Goal: Use online tool/utility

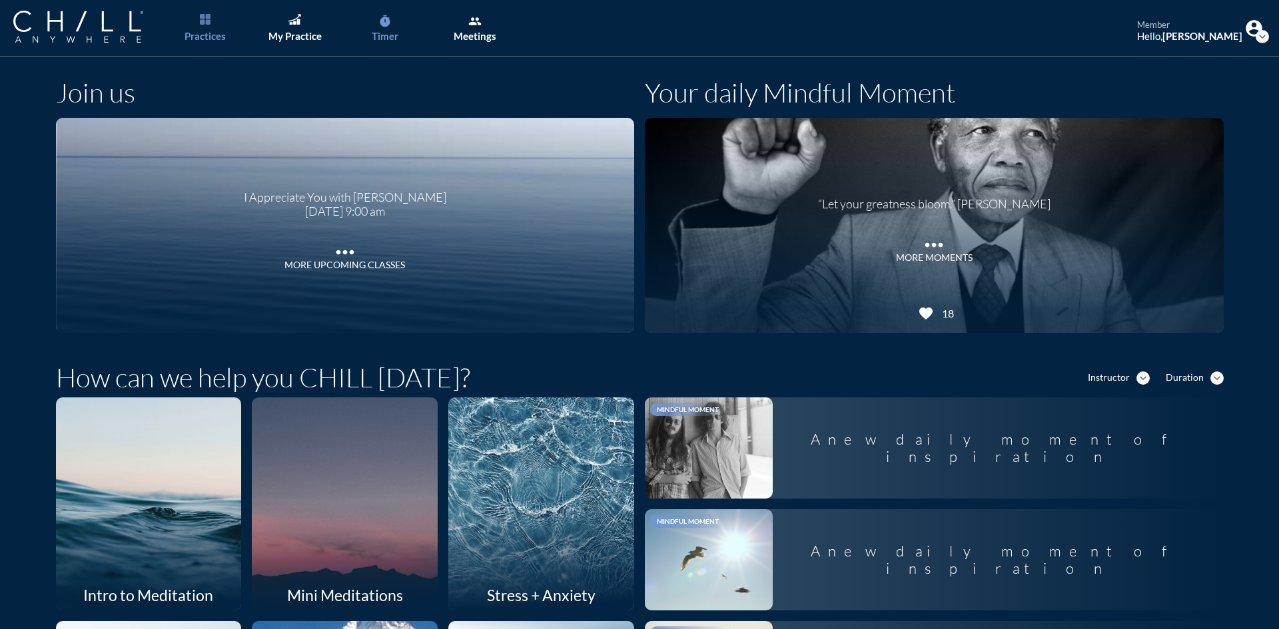
click at [374, 33] on div "Timer" at bounding box center [385, 36] width 27 height 12
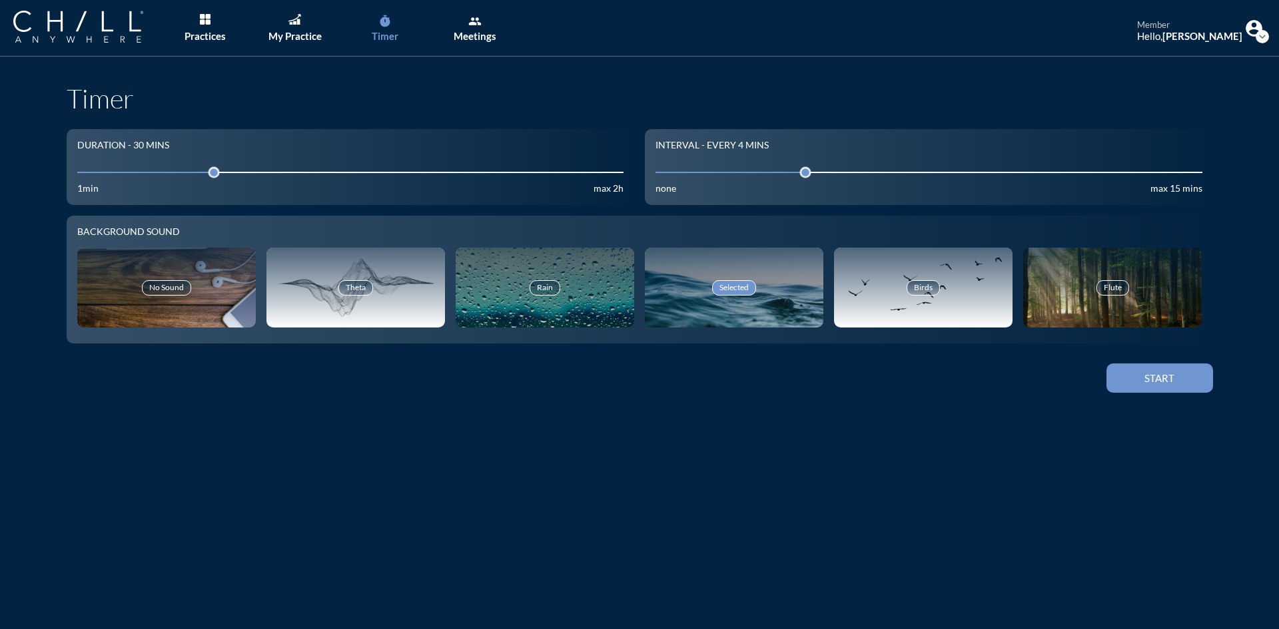
click at [113, 168] on div "30" at bounding box center [350, 172] width 547 height 21
click at [109, 174] on input "30" at bounding box center [350, 172] width 547 height 13
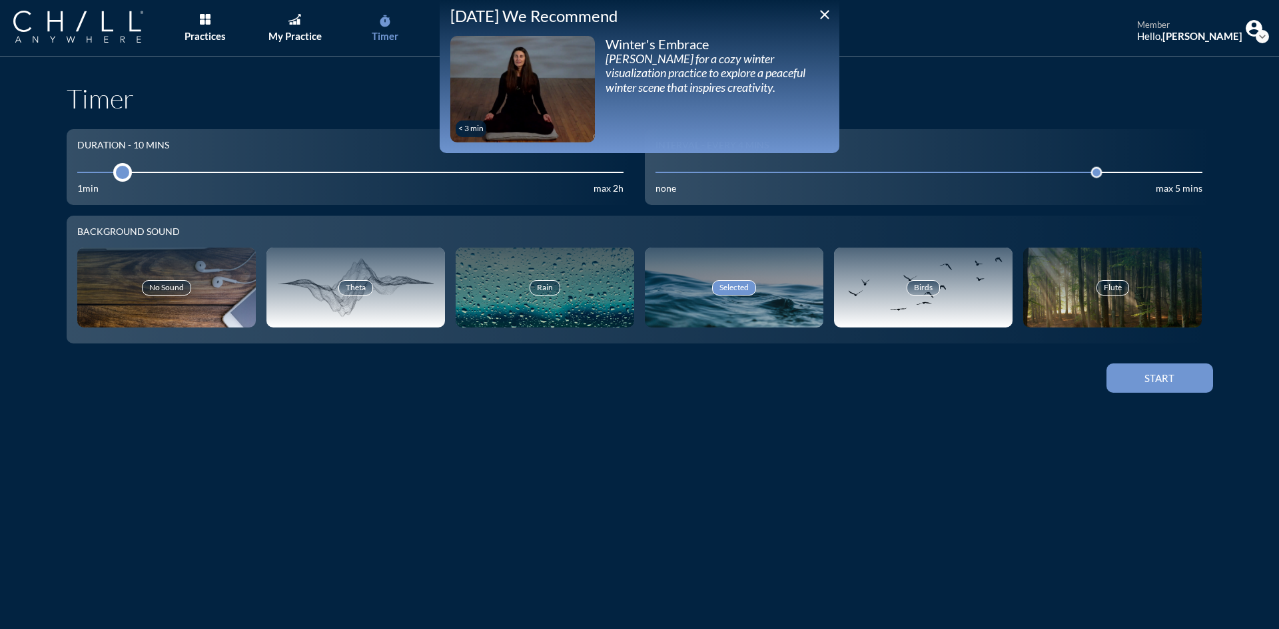
click at [113, 175] on div at bounding box center [122, 172] width 19 height 19
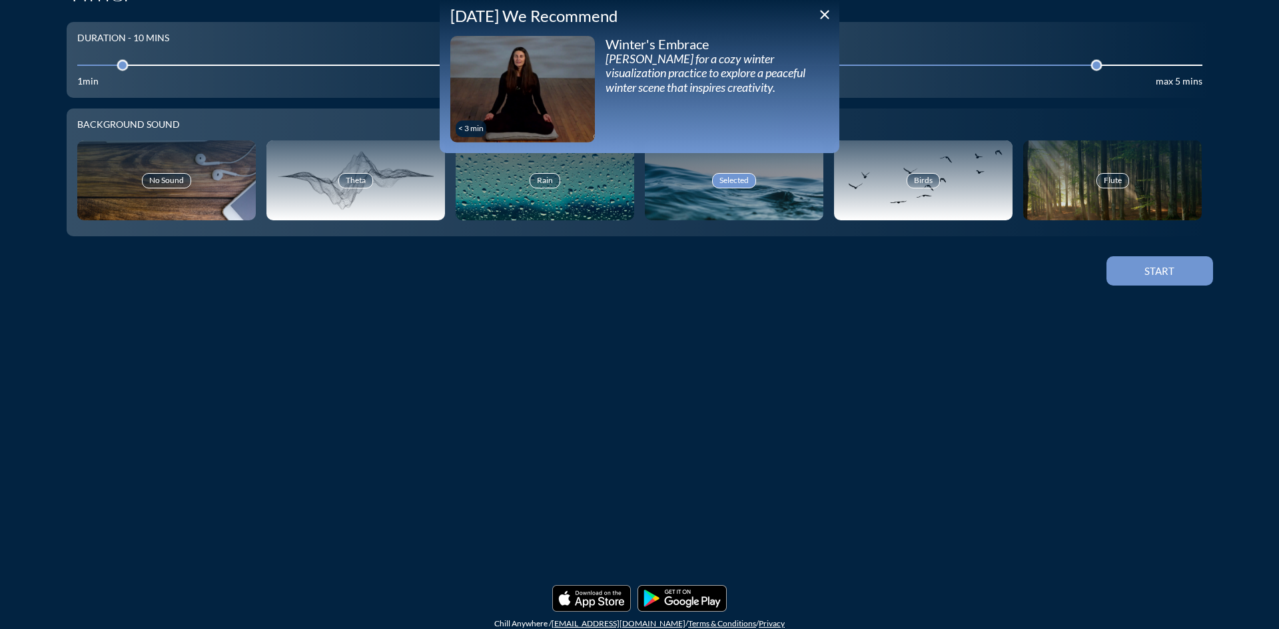
scroll to position [124, 0]
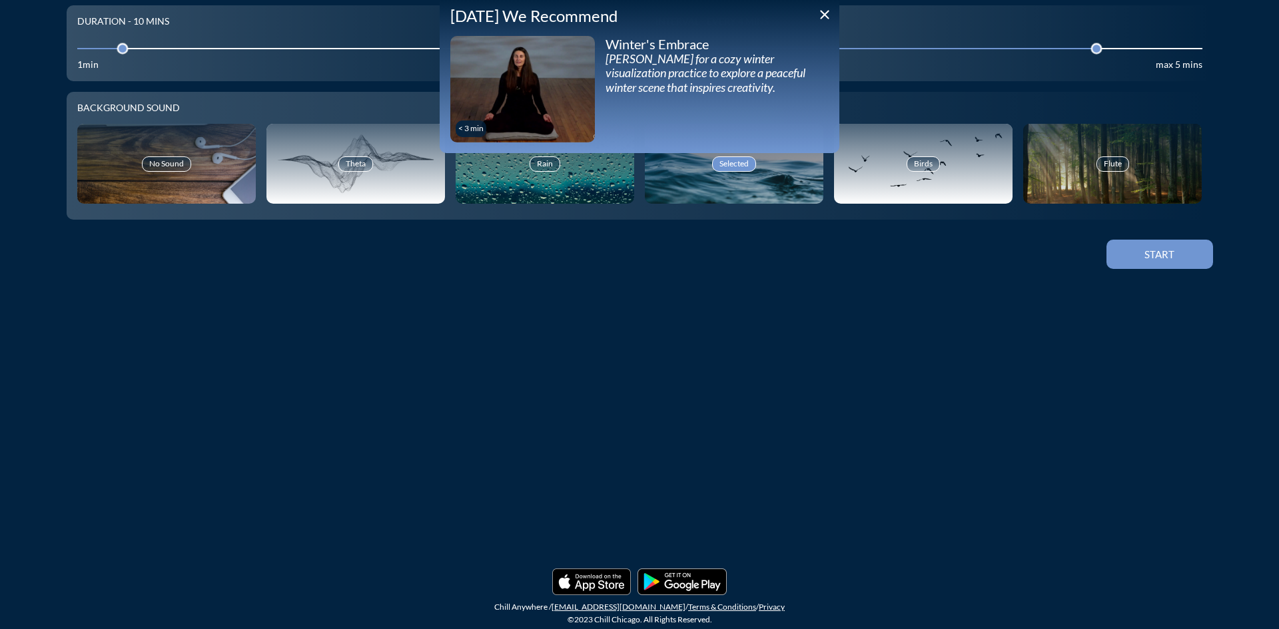
click at [819, 17] on icon "close" at bounding box center [825, 15] width 16 height 16
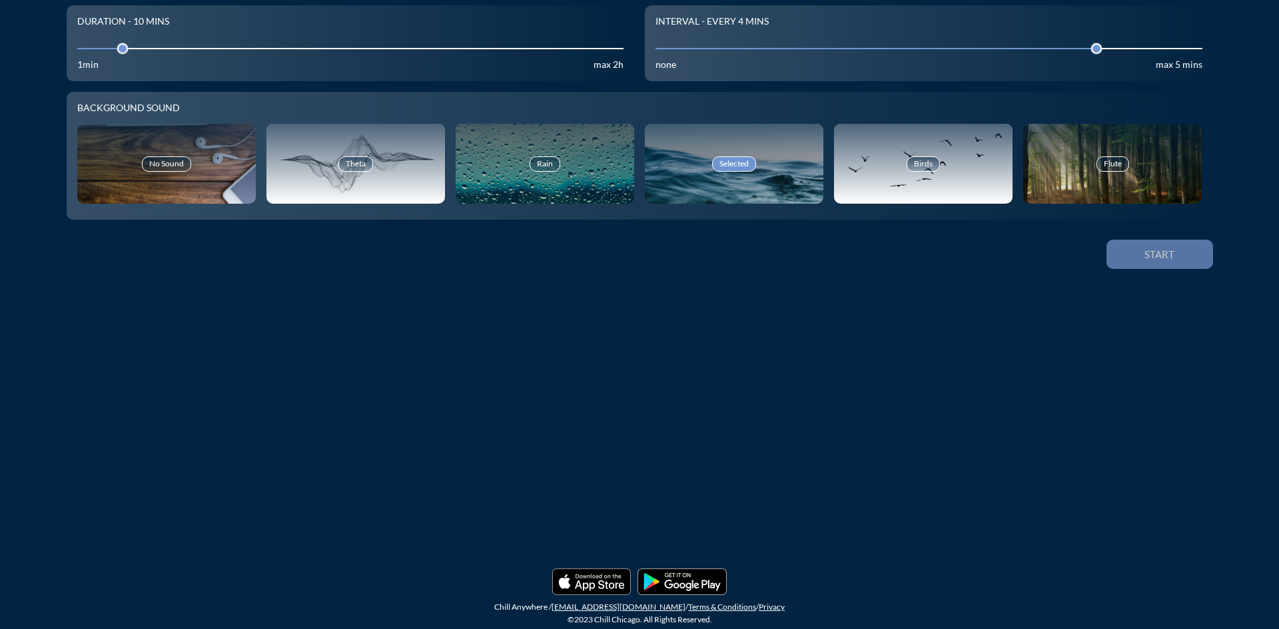
click at [1160, 248] on div "Start" at bounding box center [1160, 254] width 60 height 12
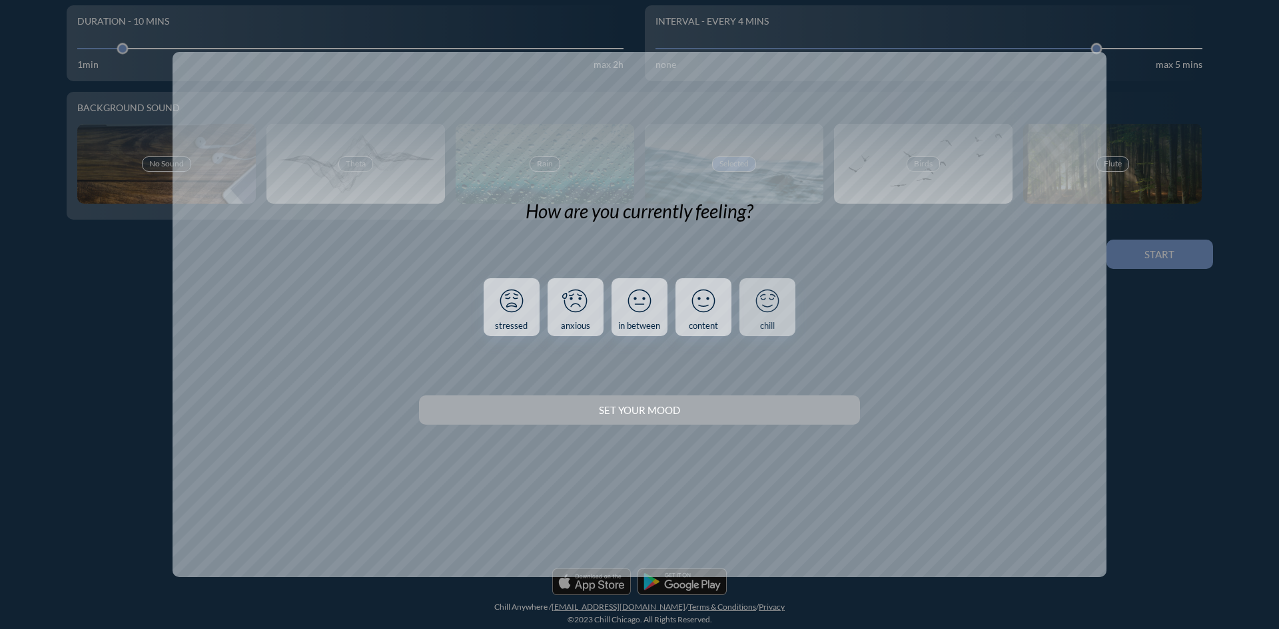
click at [783, 312] on icon at bounding box center [767, 301] width 35 height 35
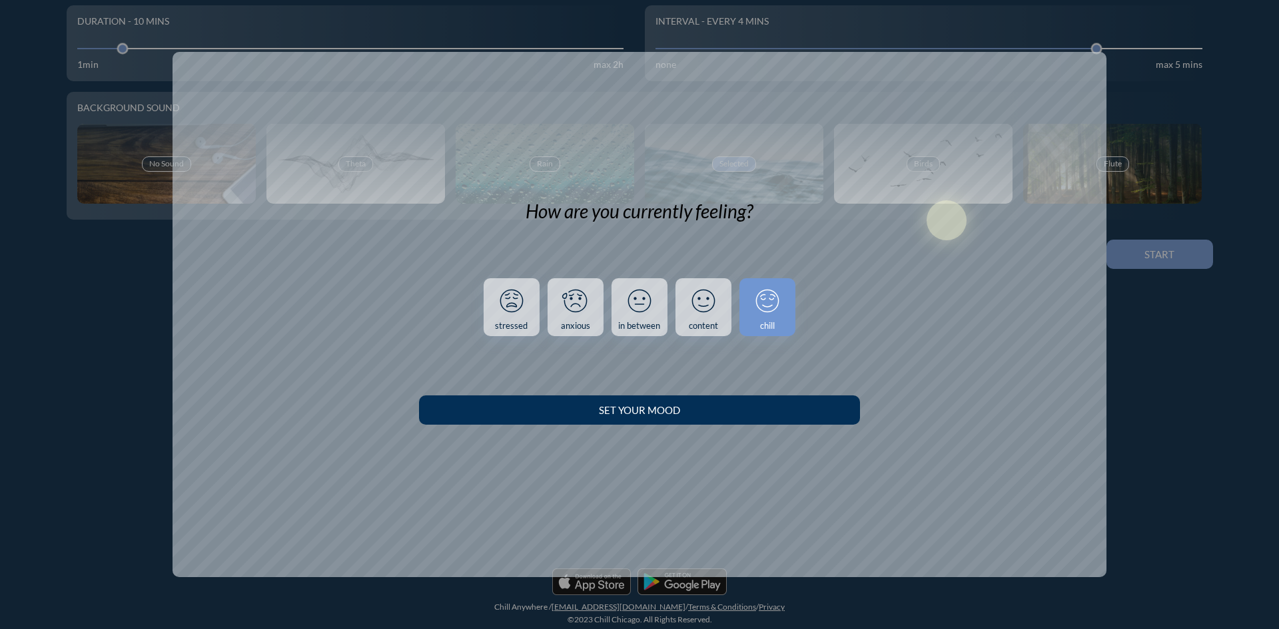
click at [799, 408] on div "Set your Mood" at bounding box center [639, 410] width 394 height 12
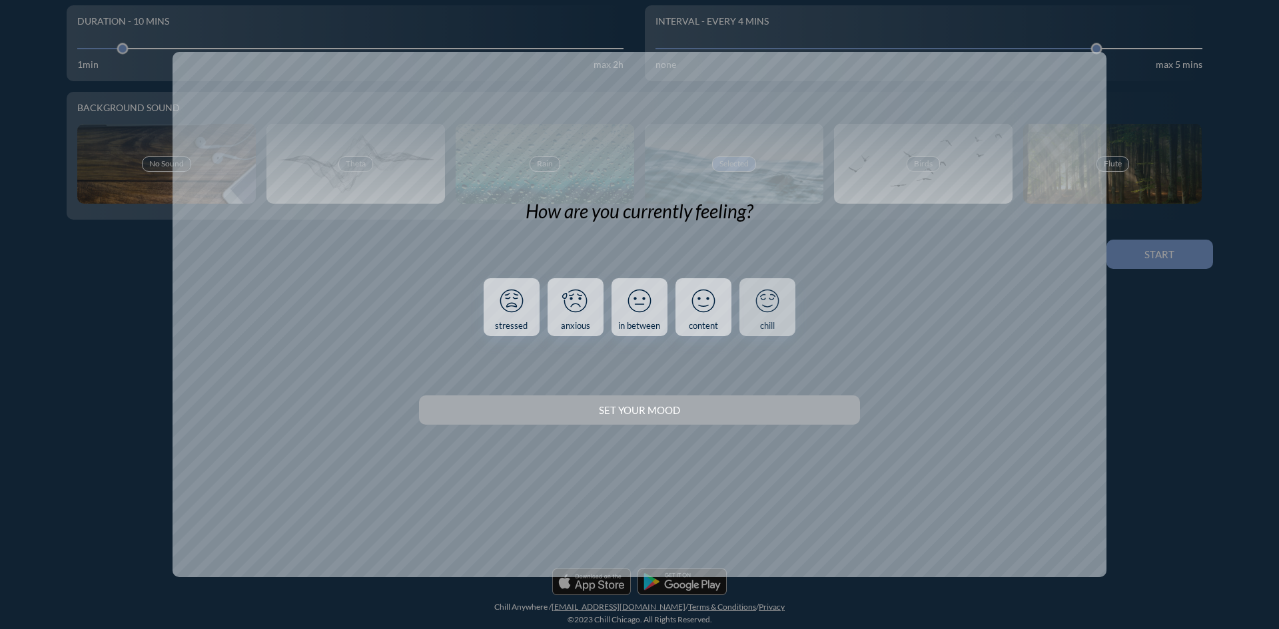
click at [781, 316] on icon at bounding box center [767, 301] width 35 height 35
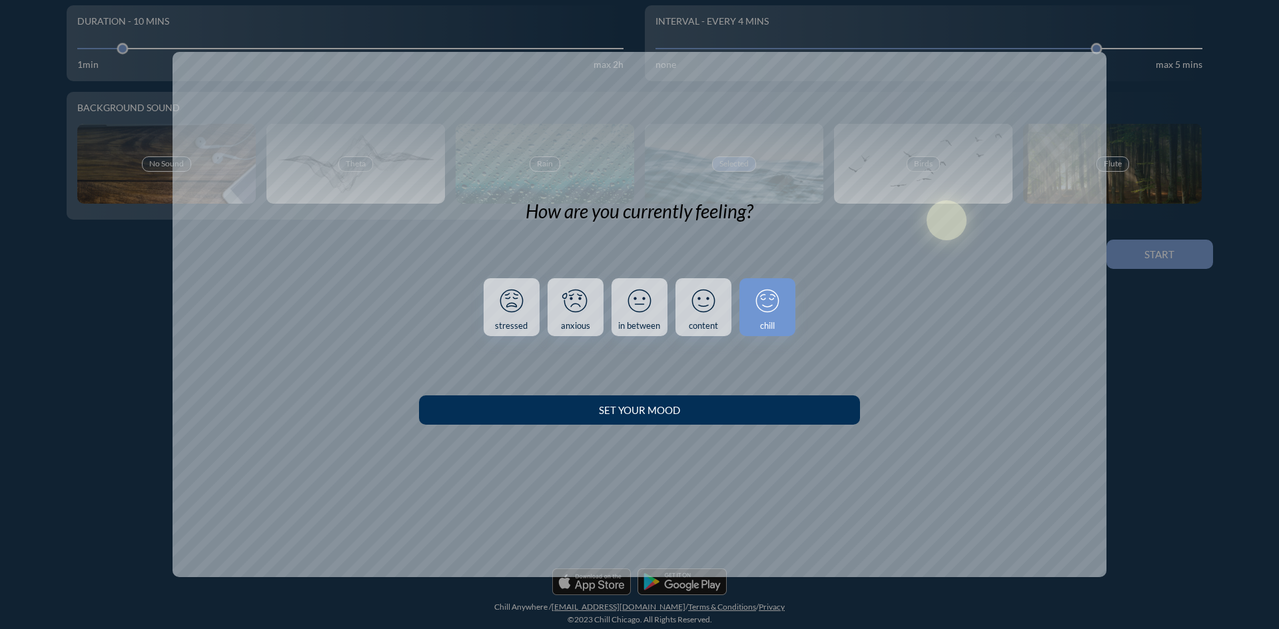
click at [799, 413] on div "Set your Mood" at bounding box center [639, 410] width 394 height 12
